Goal: Find specific fact: Find specific fact

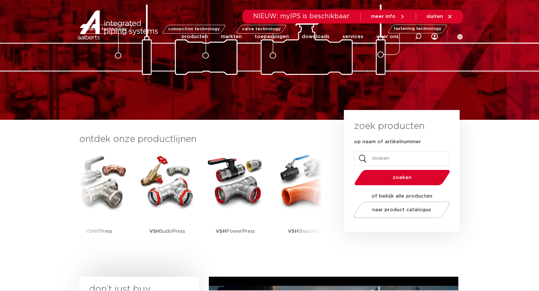
scroll to position [65, 0]
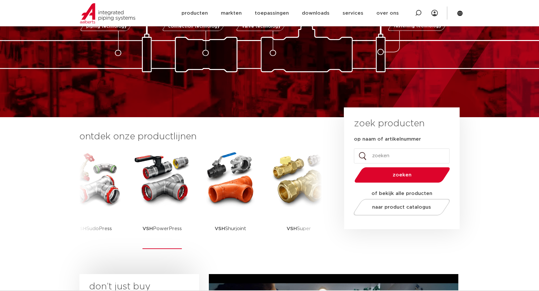
click at [172, 179] on img at bounding box center [162, 179] width 59 height 59
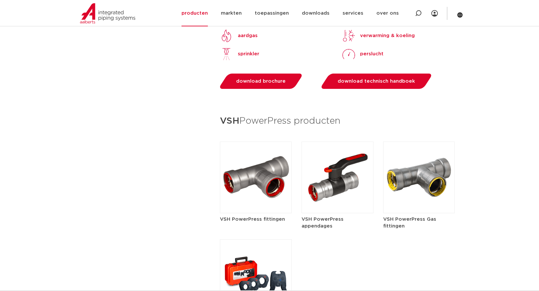
scroll to position [716, 0]
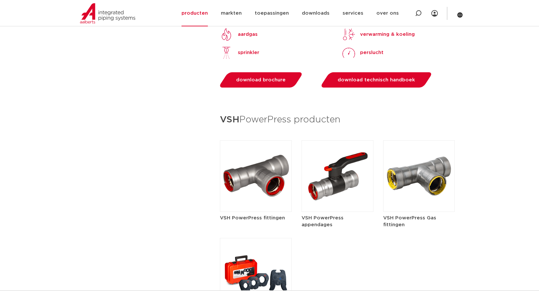
click at [267, 183] on img at bounding box center [256, 176] width 72 height 72
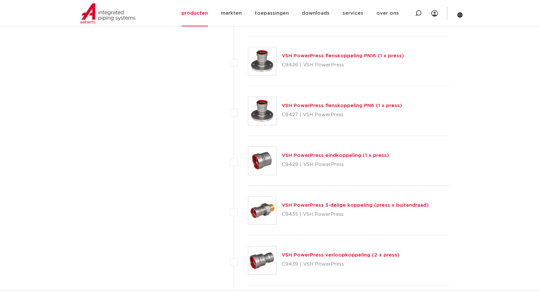
scroll to position [683, 0]
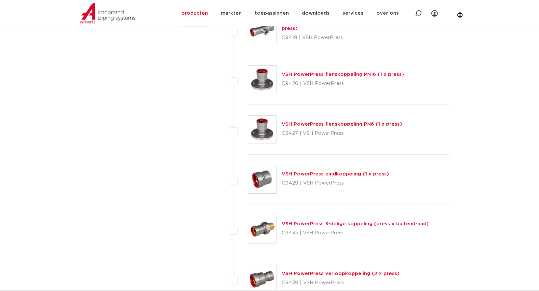
click at [343, 176] on link "VSH PowerPress eindkoppeling (1 x press)" at bounding box center [335, 174] width 107 height 5
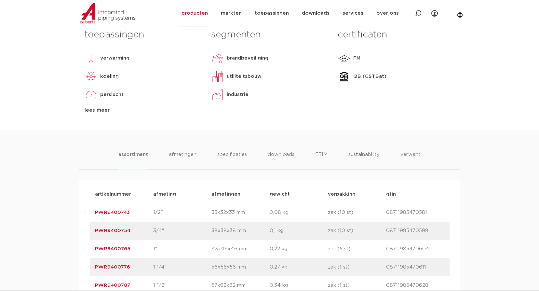
scroll to position [325, 0]
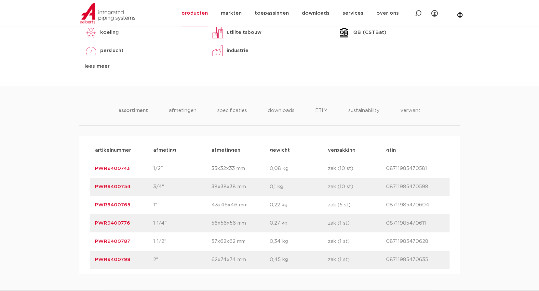
drag, startPoint x: 141, startPoint y: 241, endPoint x: 73, endPoint y: 243, distance: 67.4
click at [73, 243] on div "assortiment [GEOGRAPHIC_DATA] specificaties downloads ETIM sustainability verwa…" at bounding box center [269, 180] width 539 height 188
copy link "PWR9400787"
